Goal: Find specific page/section: Find specific page/section

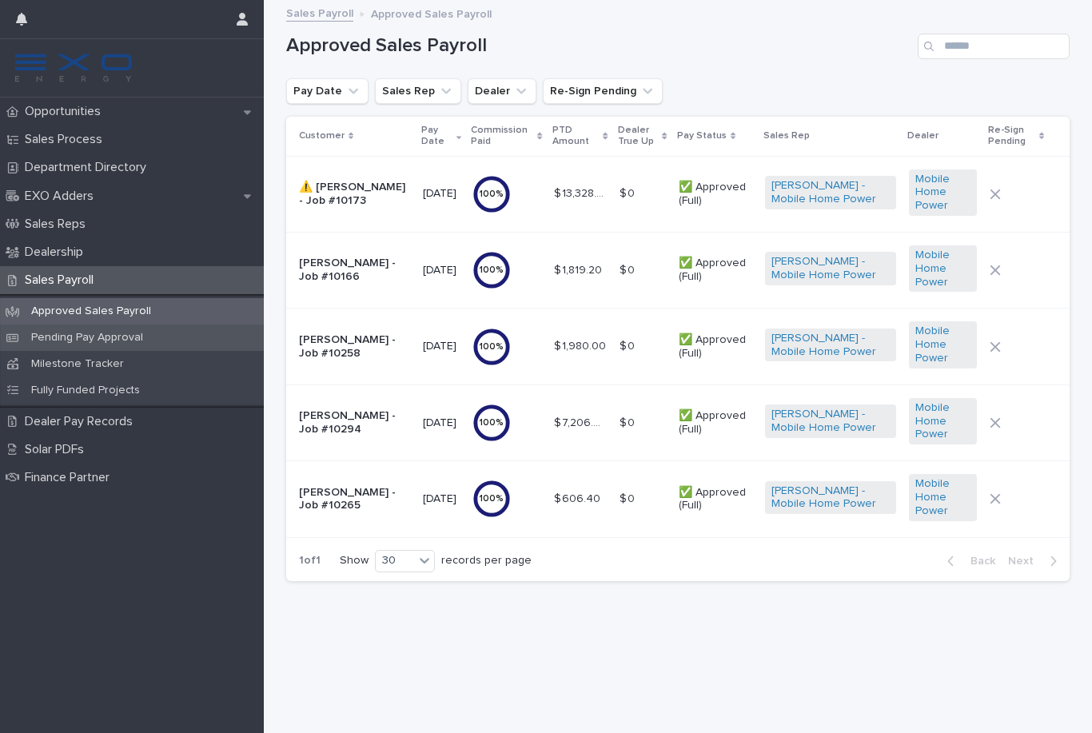
click at [88, 341] on p "Pending Pay Approval" at bounding box center [87, 338] width 138 height 14
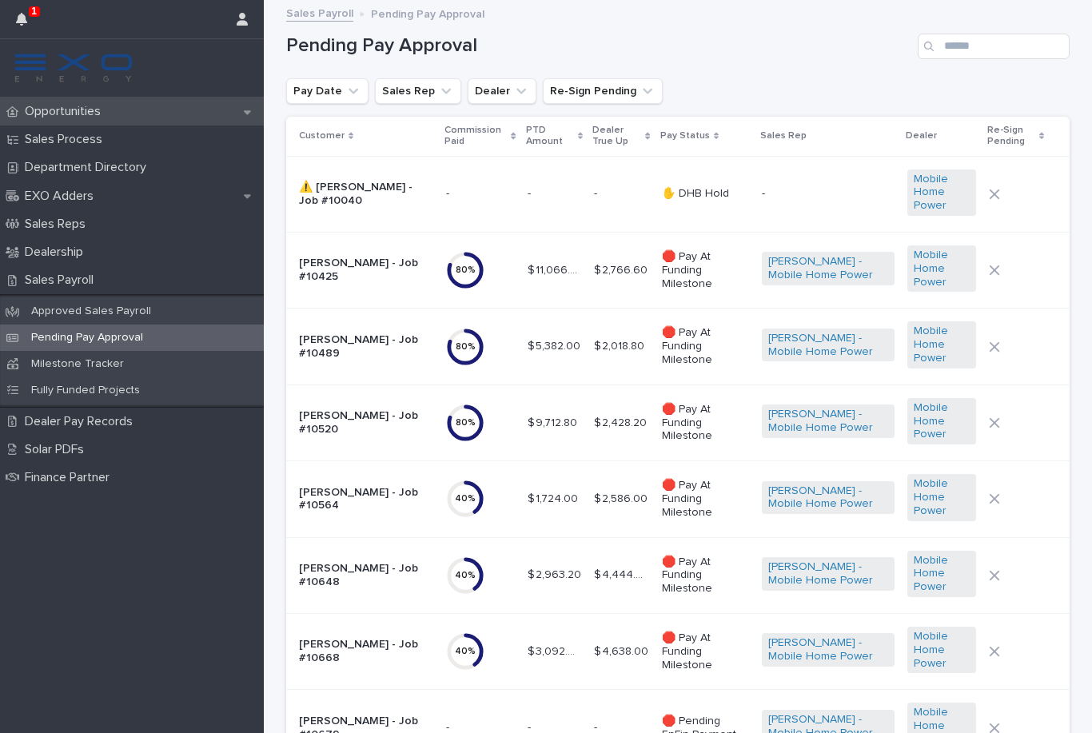
click at [50, 116] on p "Opportunities" at bounding box center [65, 111] width 95 height 15
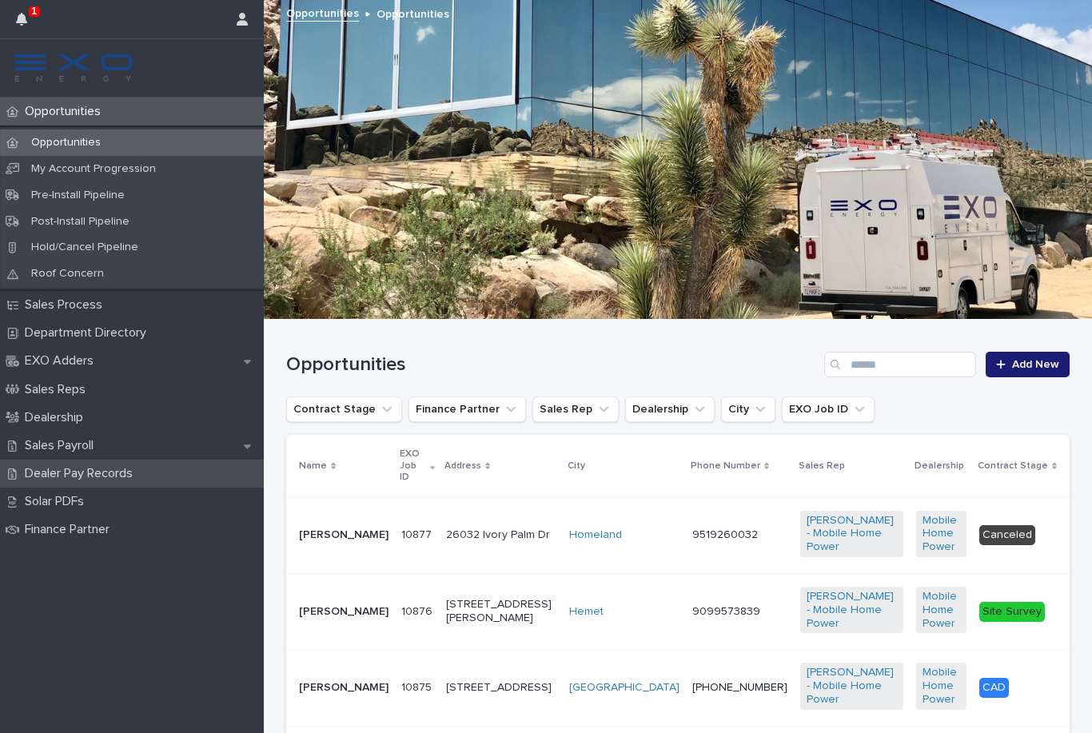
click at [82, 474] on p "Dealer Pay Records" at bounding box center [81, 473] width 127 height 15
